Goal: Information Seeking & Learning: Learn about a topic

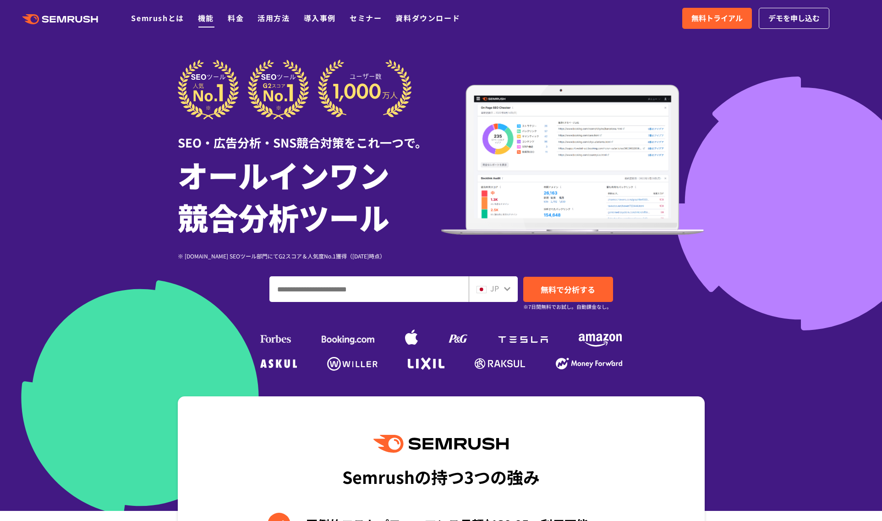
click at [202, 15] on link "機能" at bounding box center [206, 17] width 16 height 11
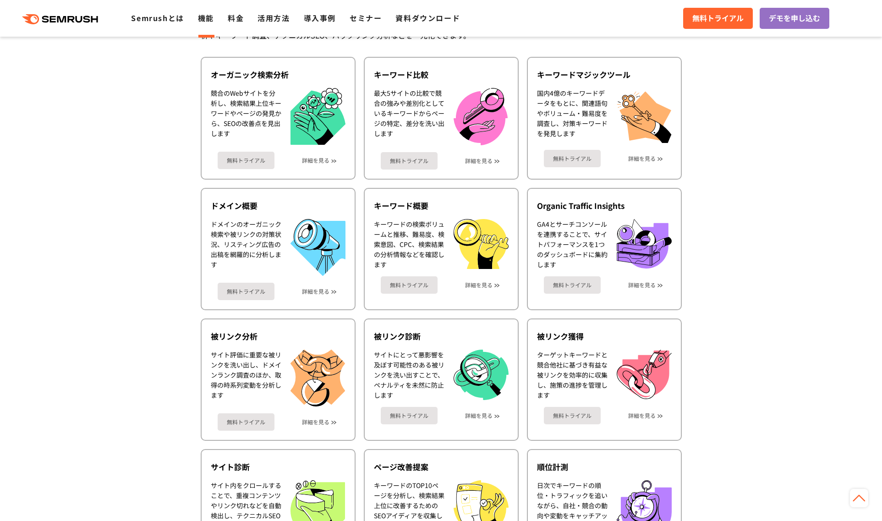
scroll to position [190, 0]
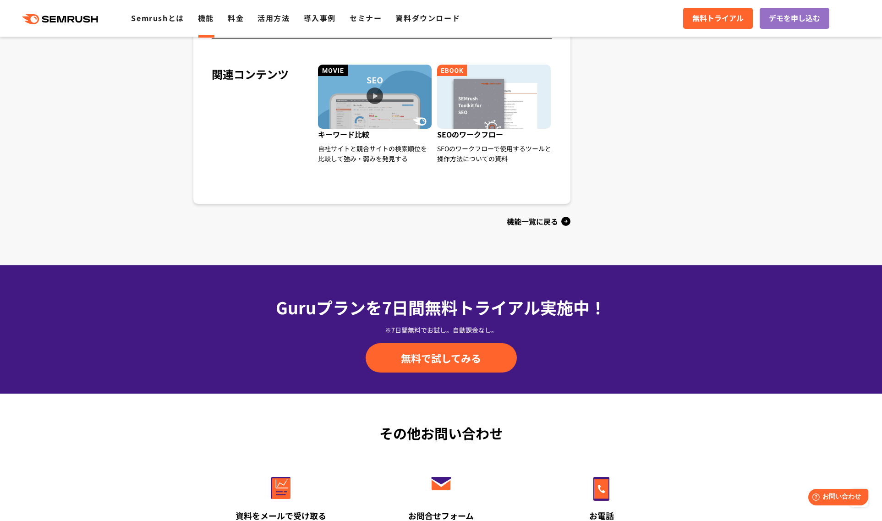
scroll to position [1011, 0]
